Goal: Check status: Check status

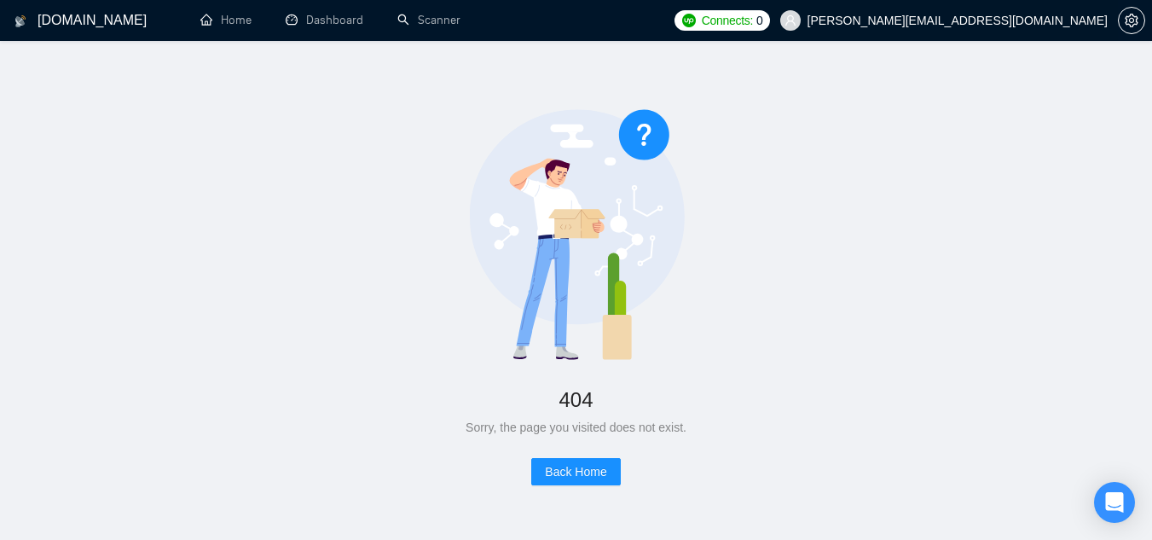
click at [958, 30] on span "[PERSON_NAME][EMAIL_ADDRESS][DOMAIN_NAME]" at bounding box center [944, 20] width 348 height 55
click at [442, 95] on div "404 Sorry, the page you visited does not exist. Back Home" at bounding box center [575, 297] width 1097 height 458
click at [335, 13] on link "Dashboard" at bounding box center [325, 20] width 78 height 14
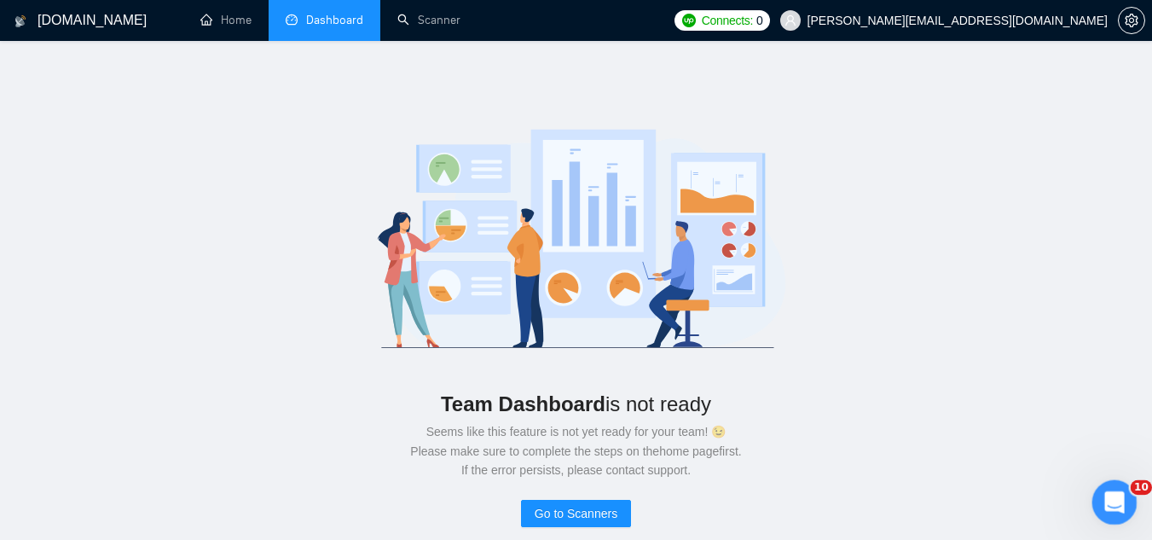
click at [1110, 498] on icon "Open Intercom Messenger" at bounding box center [1112, 500] width 28 height 28
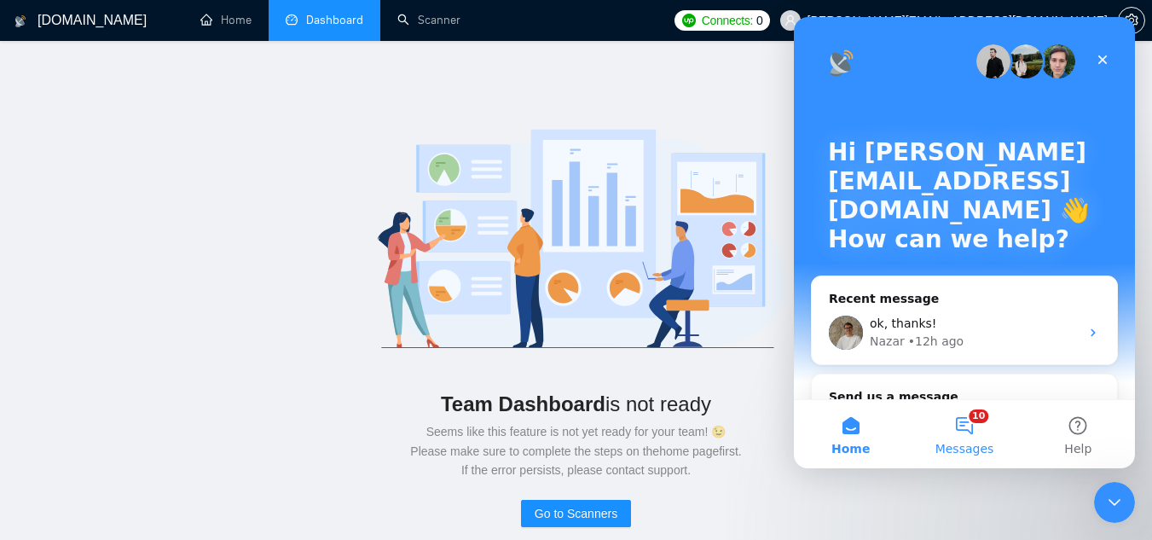
click at [982, 437] on button "10 Messages" at bounding box center [963, 434] width 113 height 68
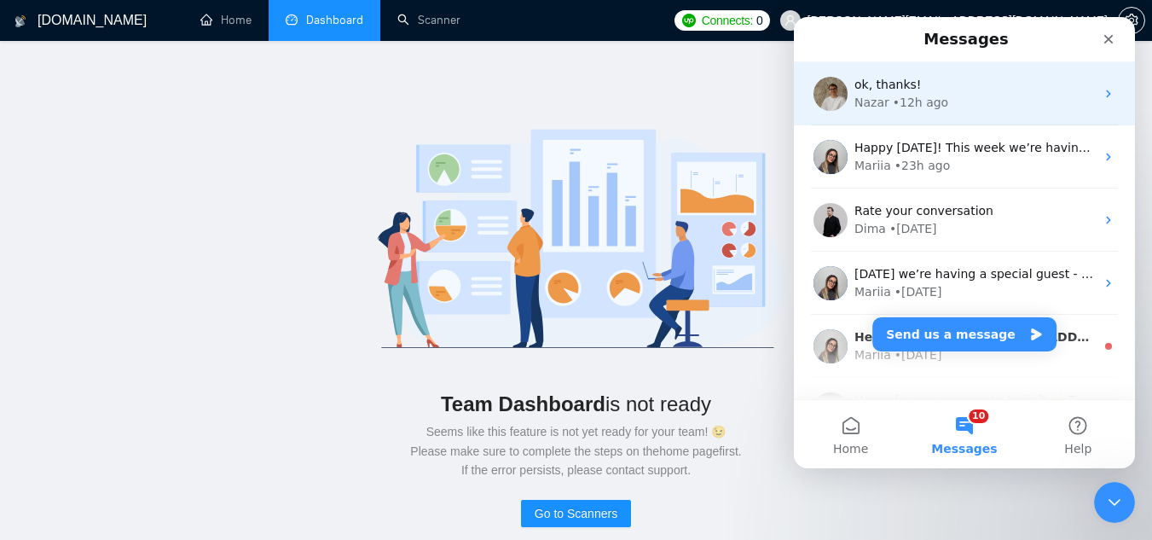
click at [923, 116] on div "ok, thanks! Nazar • 12h ago" at bounding box center [964, 93] width 341 height 63
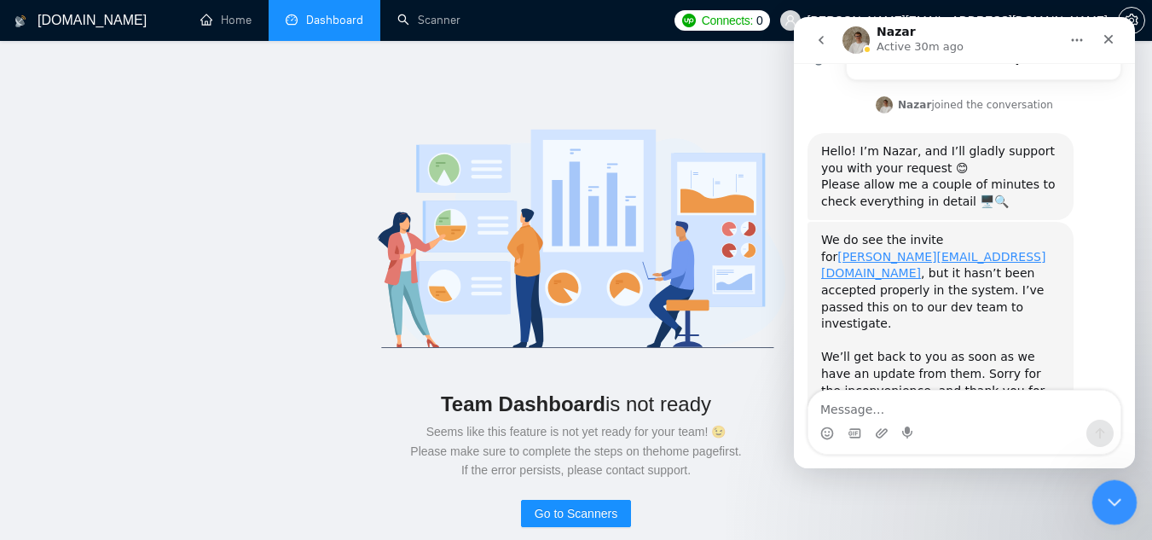
scroll to position [701, 0]
click at [1124, 514] on div "Close Intercom Messenger" at bounding box center [1111, 499] width 41 height 41
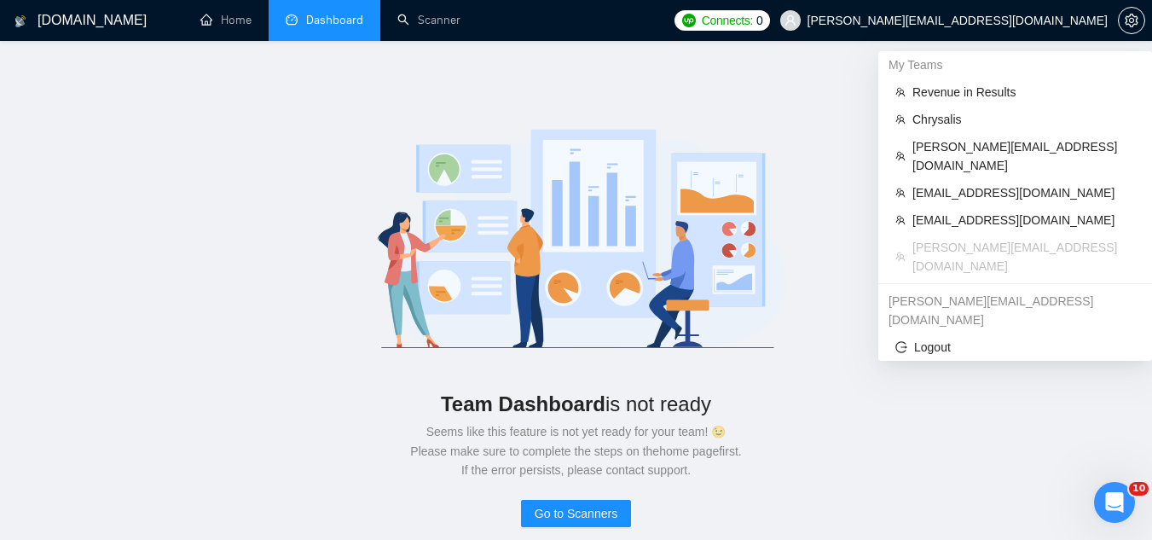
click at [940, 29] on span "[PERSON_NAME][EMAIL_ADDRESS][DOMAIN_NAME]" at bounding box center [944, 20] width 348 height 55
click at [959, 211] on span "[EMAIL_ADDRESS][DOMAIN_NAME]" at bounding box center [1023, 220] width 223 height 19
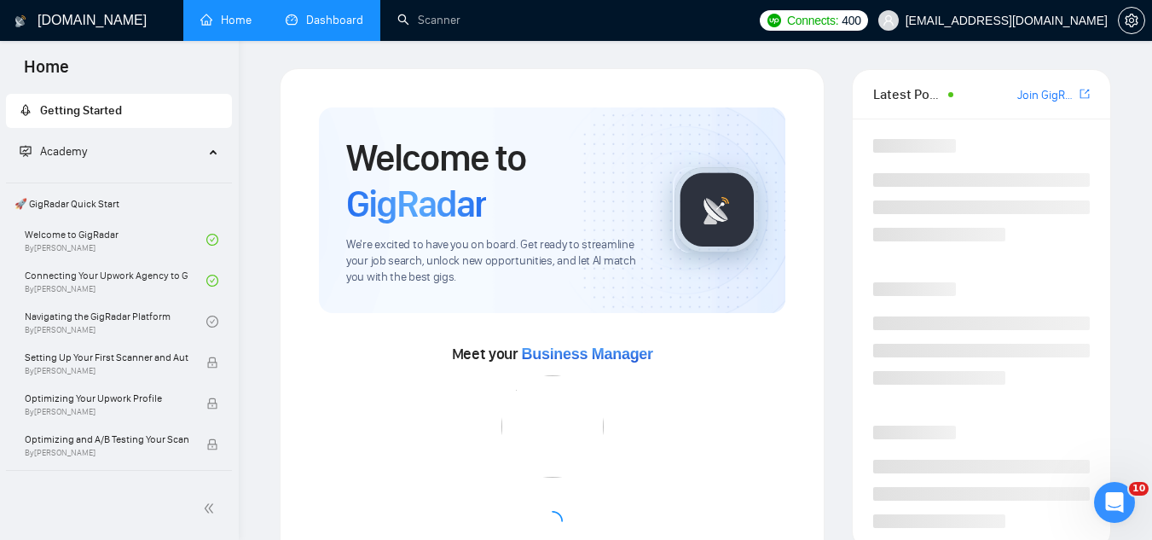
click at [350, 27] on link "Dashboard" at bounding box center [325, 20] width 78 height 14
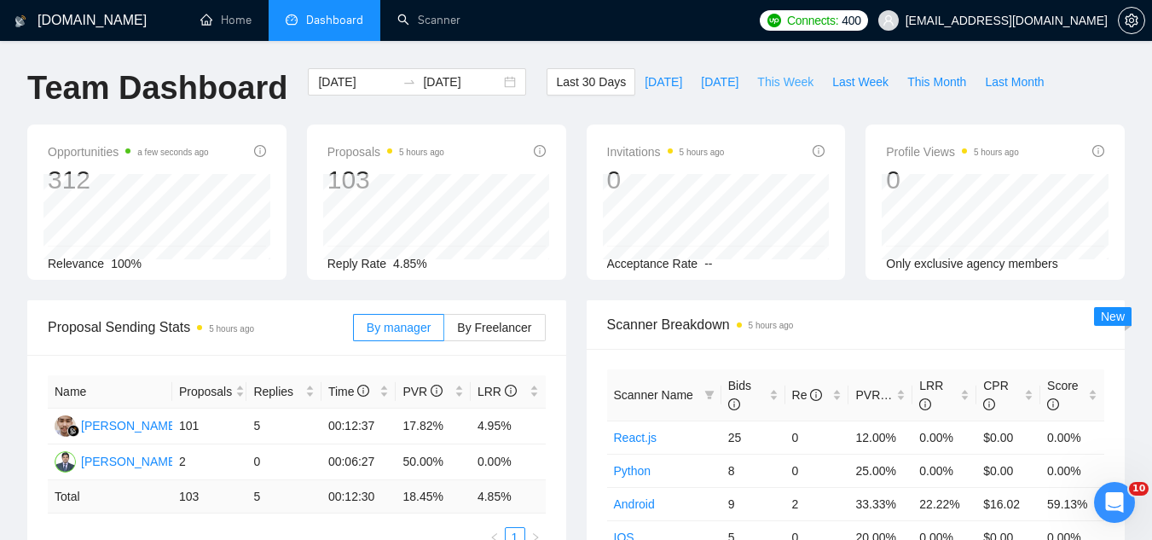
click at [785, 83] on span "This Week" at bounding box center [785, 81] width 56 height 19
type input "[DATE]"
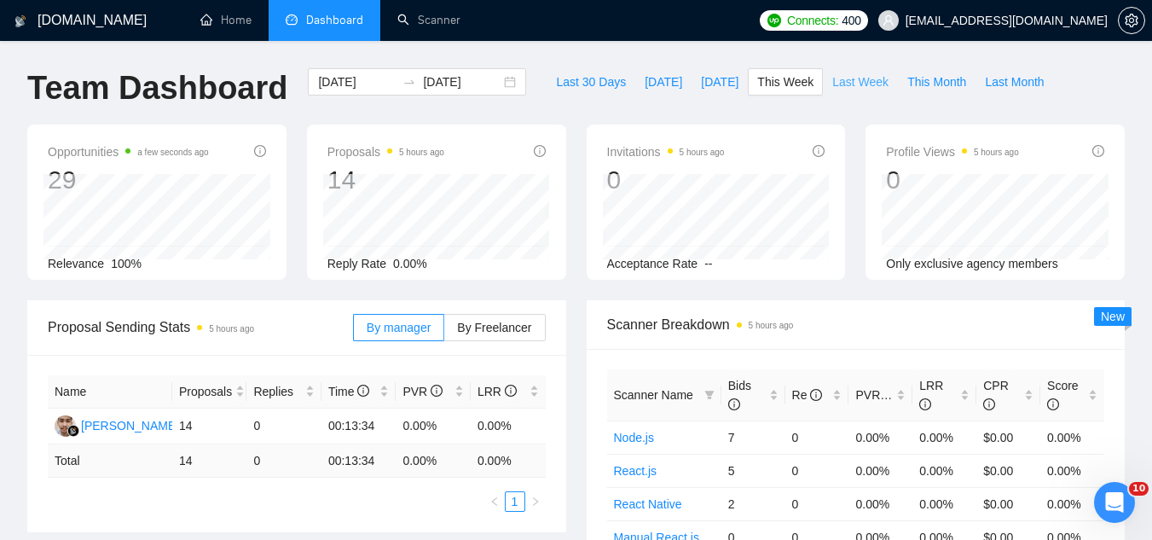
click at [832, 84] on span "Last Week" at bounding box center [860, 81] width 56 height 19
type input "[DATE]"
click at [757, 85] on span "This Week" at bounding box center [785, 81] width 56 height 19
type input "[DATE]"
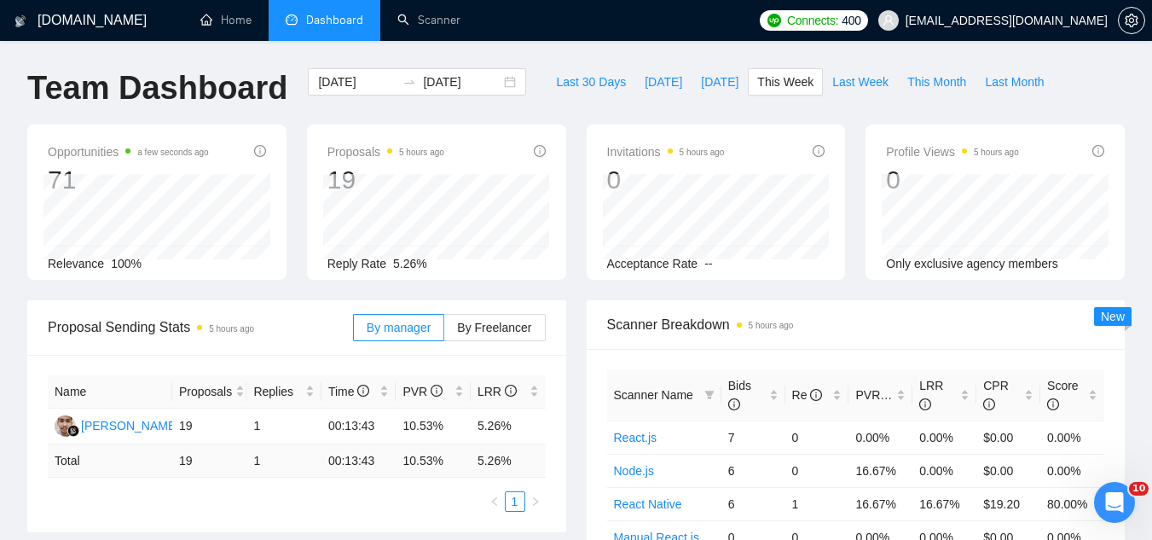
type input "[DATE]"
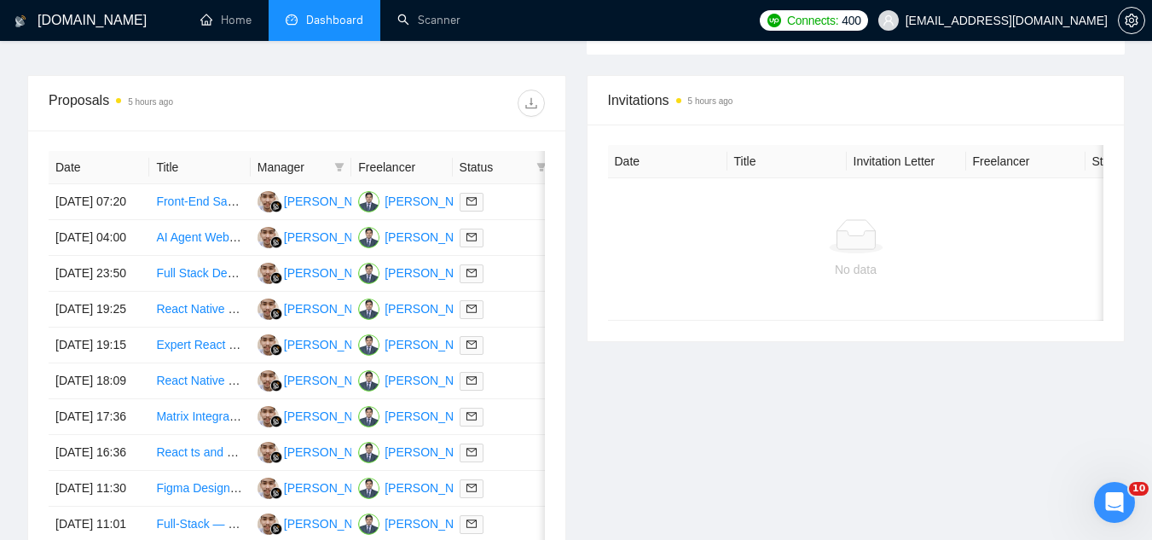
scroll to position [597, 0]
